Goal: Entertainment & Leisure: Consume media (video, audio)

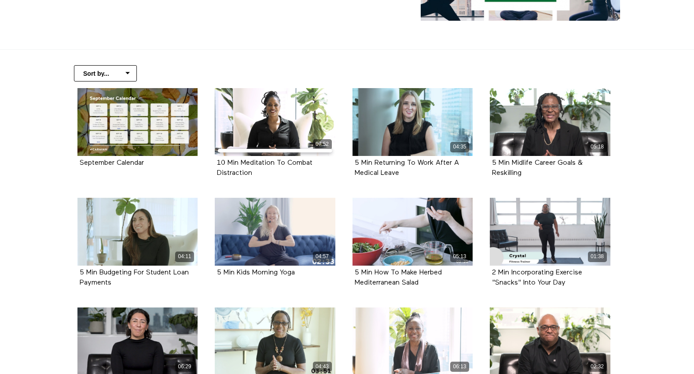
scroll to position [136, 0]
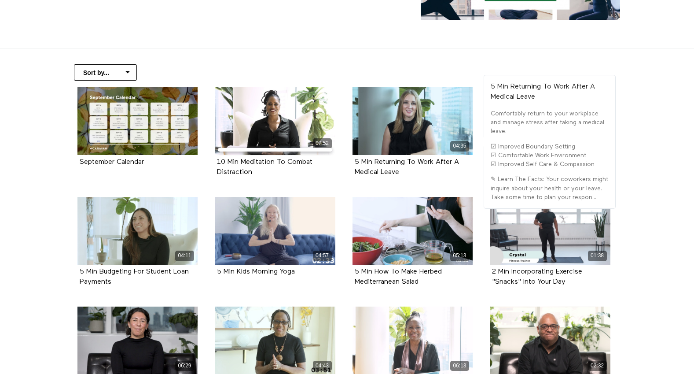
click at [378, 107] on div "04:35" at bounding box center [413, 121] width 121 height 68
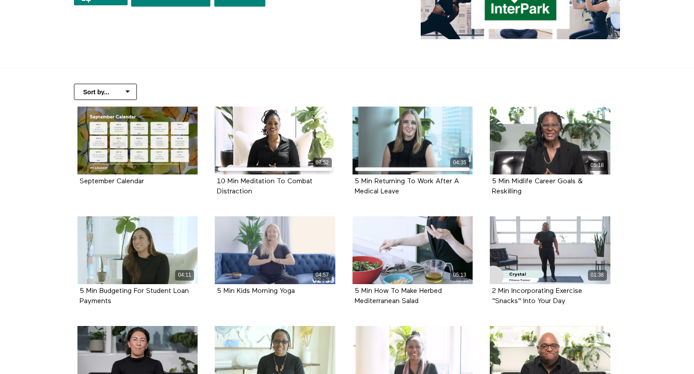
scroll to position [119, 0]
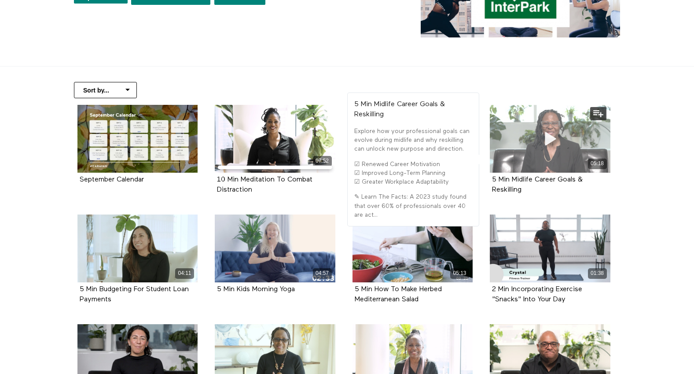
click at [577, 139] on div "05:18" at bounding box center [550, 139] width 121 height 68
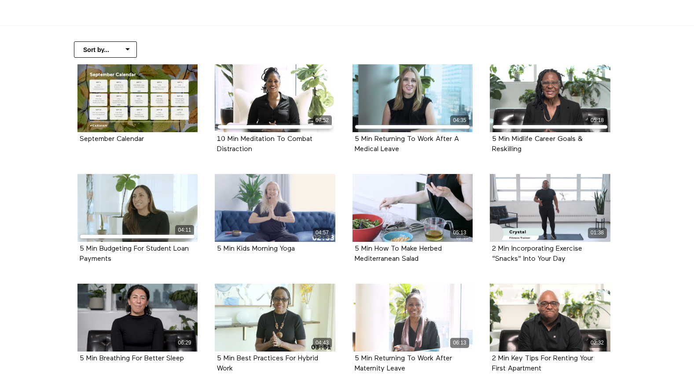
scroll to position [163, 0]
